Goal: Download file/media

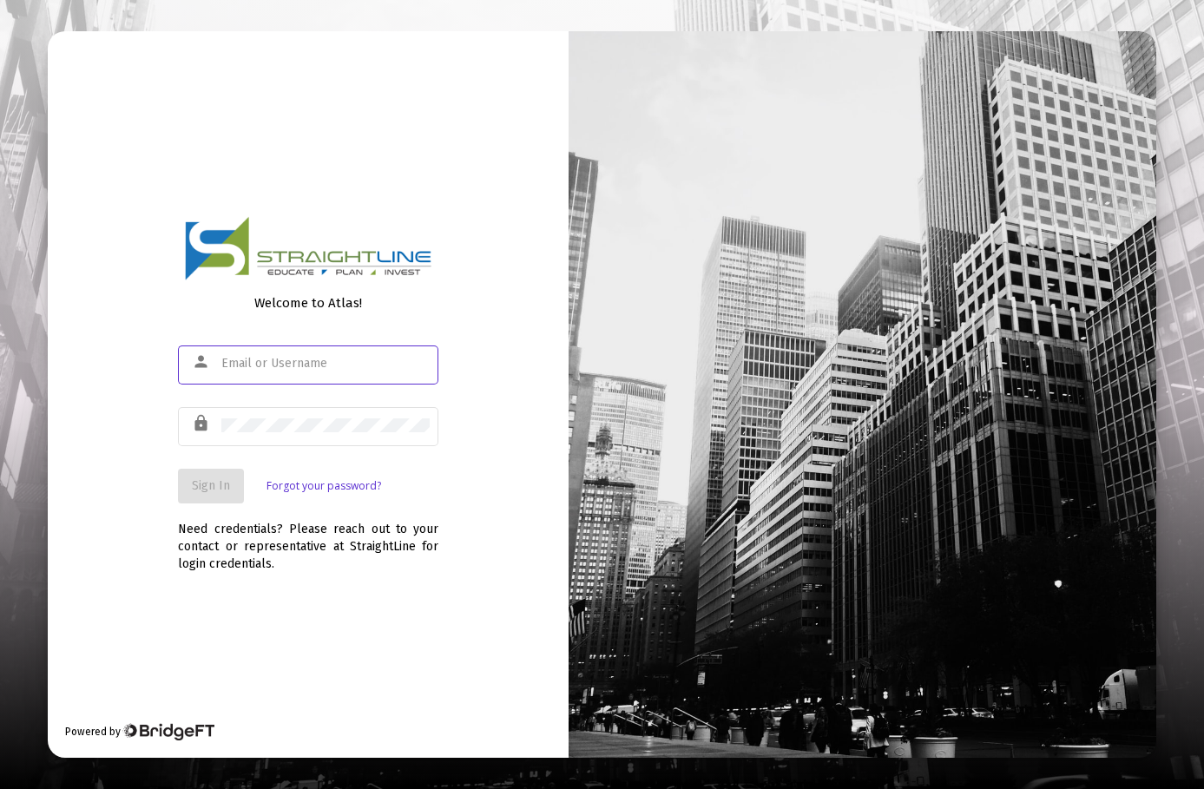
type input "[EMAIL_ADDRESS][DOMAIN_NAME]"
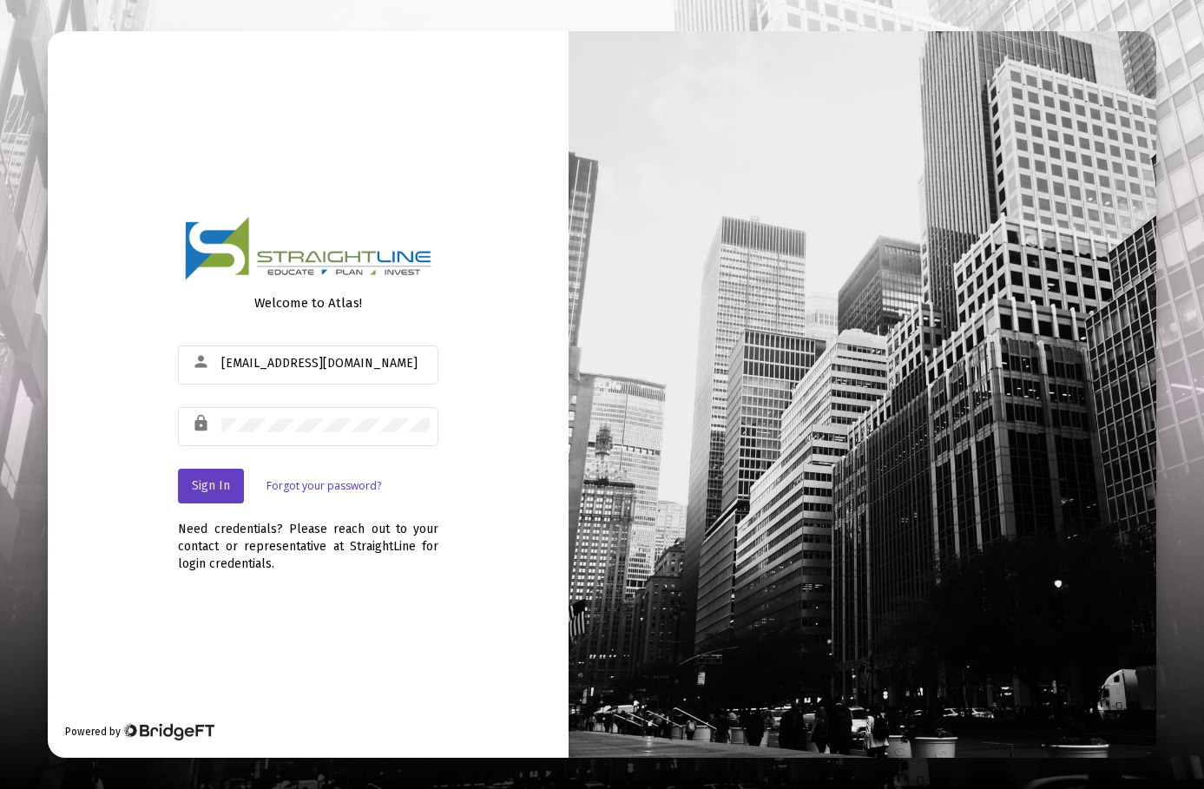
click at [207, 483] on span "Sign In" at bounding box center [211, 485] width 38 height 15
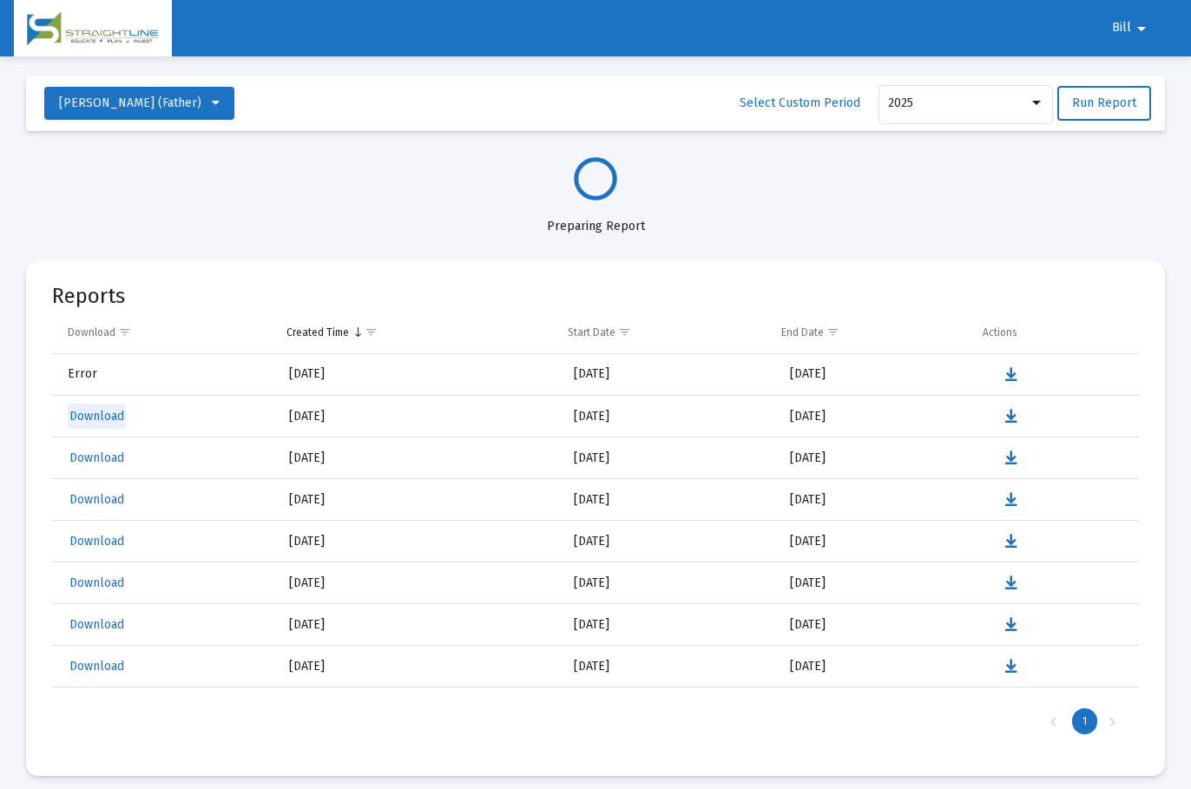
click at [92, 417] on span "Download" at bounding box center [96, 416] width 55 height 15
click at [76, 542] on span "Download" at bounding box center [96, 541] width 55 height 15
click at [86, 542] on span "Download" at bounding box center [96, 541] width 55 height 15
click at [1137, 29] on mat-icon "arrow_drop_down" at bounding box center [1141, 28] width 21 height 35
click at [1151, 74] on button "Logout" at bounding box center [1140, 74] width 97 height 42
